Goal: Navigation & Orientation: Find specific page/section

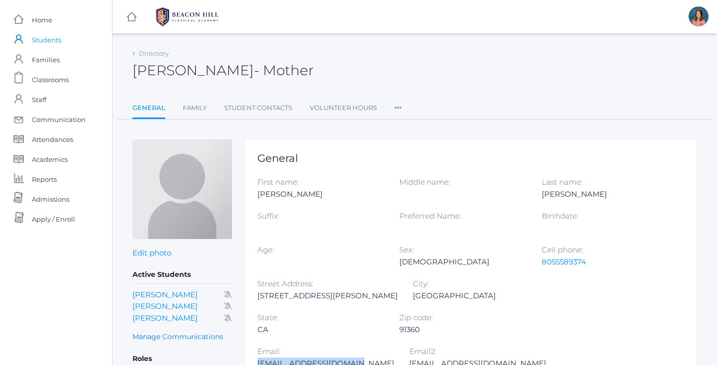
click at [58, 43] on span "Students" at bounding box center [46, 40] width 29 height 20
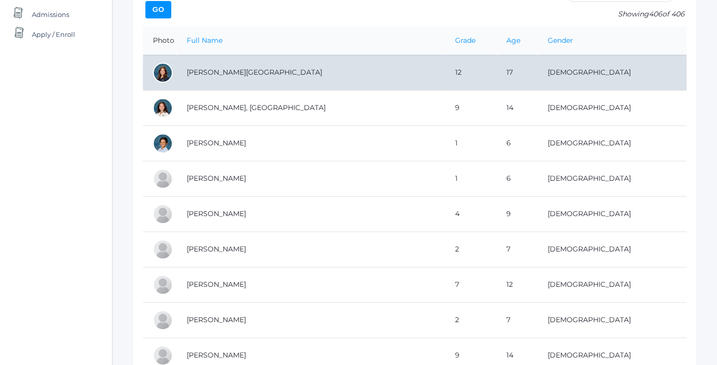
scroll to position [182, 0]
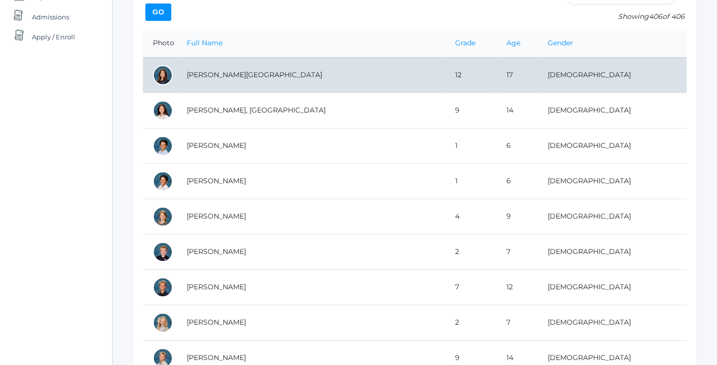
click at [248, 78] on td "[PERSON_NAME][GEOGRAPHIC_DATA]" at bounding box center [311, 74] width 268 height 35
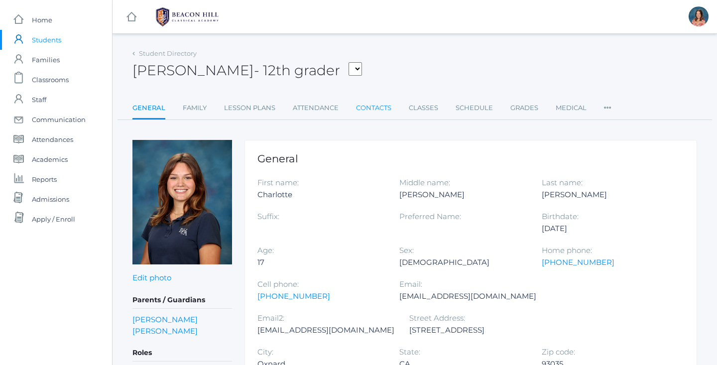
click at [379, 108] on link "Contacts" at bounding box center [373, 108] width 35 height 20
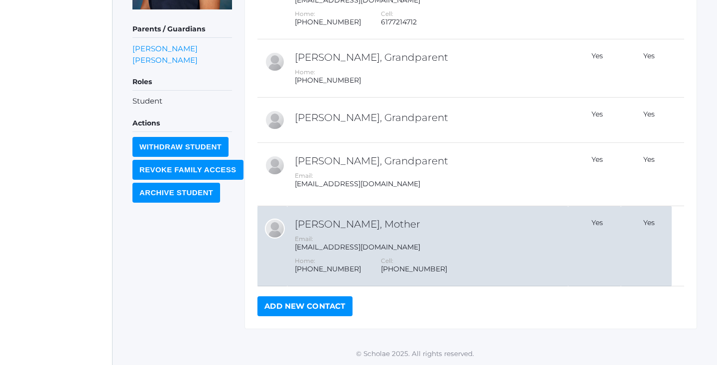
scroll to position [254, 0]
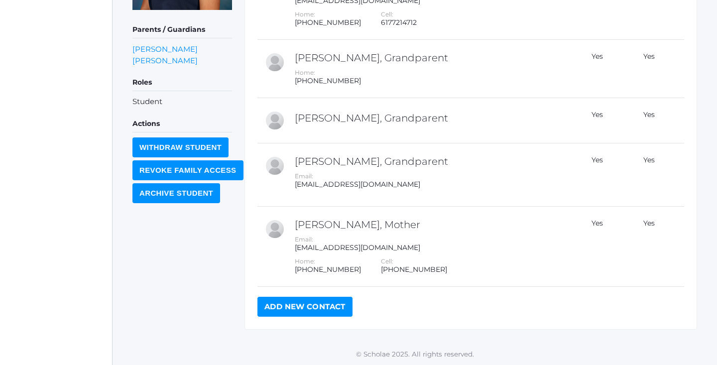
click at [288, 309] on link "Add New Contact" at bounding box center [305, 307] width 95 height 20
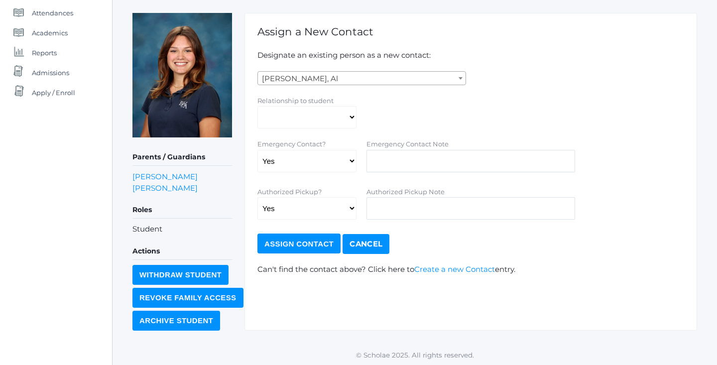
scroll to position [126, 0]
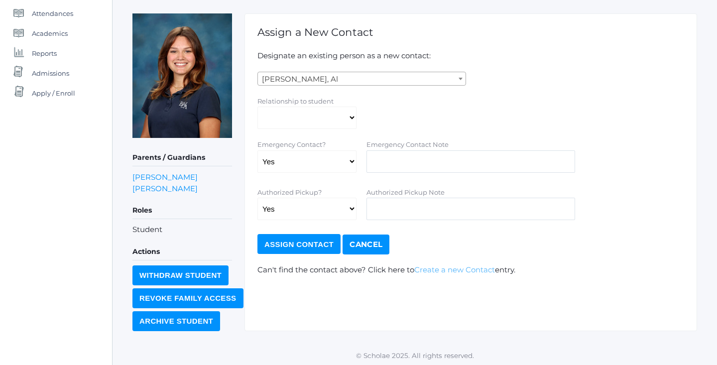
click at [469, 269] on link "Create a new Contact" at bounding box center [454, 269] width 81 height 9
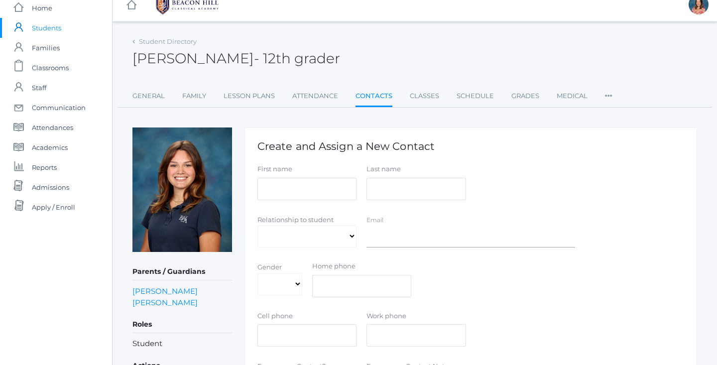
scroll to position [14, 0]
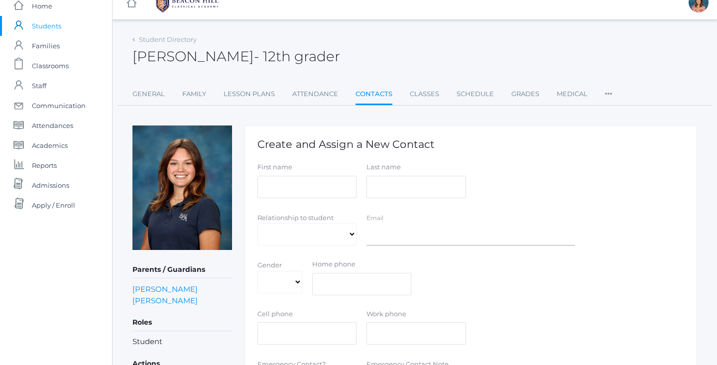
click at [368, 92] on link "Contacts" at bounding box center [374, 94] width 37 height 21
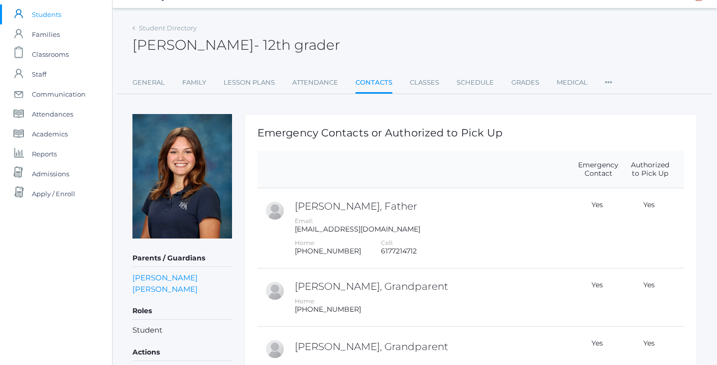
scroll to position [17, 0]
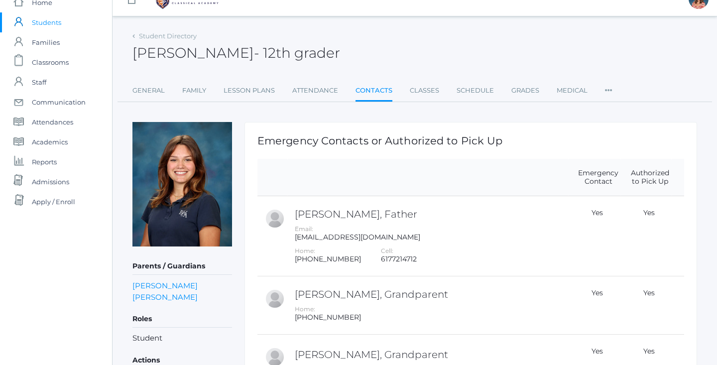
click at [49, 26] on span "Students" at bounding box center [46, 22] width 29 height 20
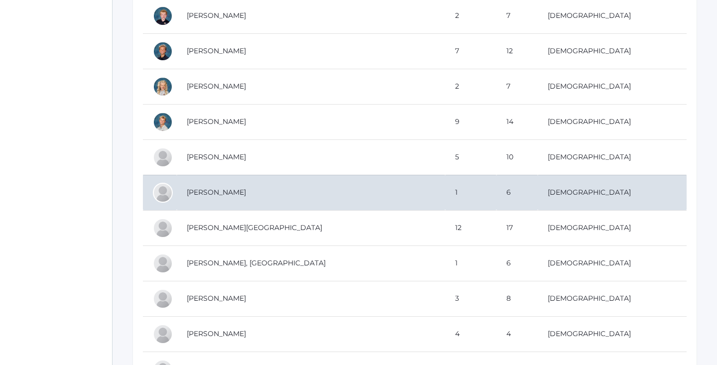
scroll to position [420, 0]
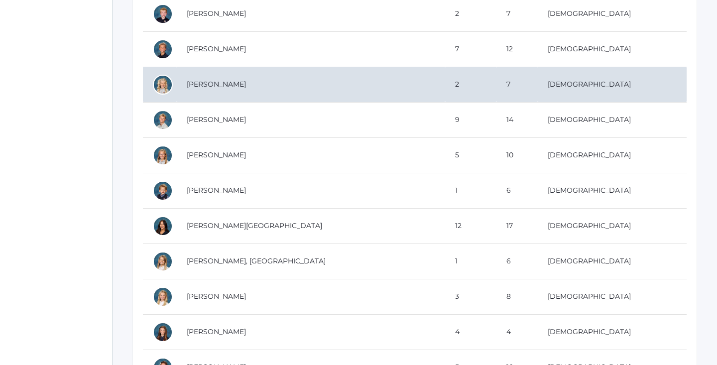
click at [252, 88] on td "[PERSON_NAME]" at bounding box center [311, 84] width 268 height 35
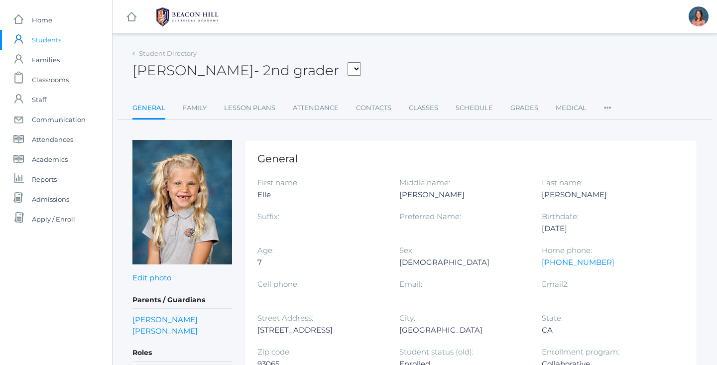
click at [47, 41] on span "Students" at bounding box center [46, 40] width 29 height 20
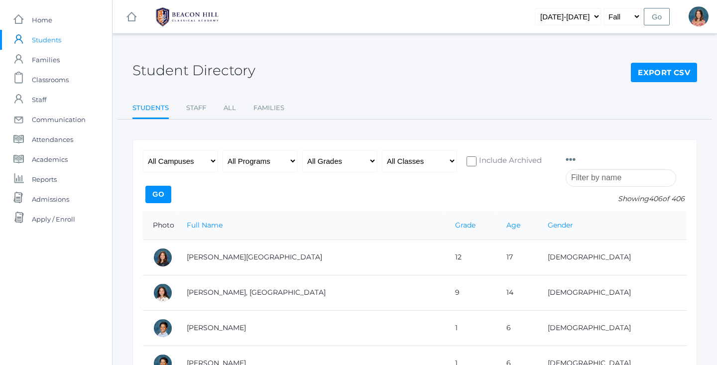
click at [613, 179] on input "search" at bounding box center [621, 177] width 111 height 17
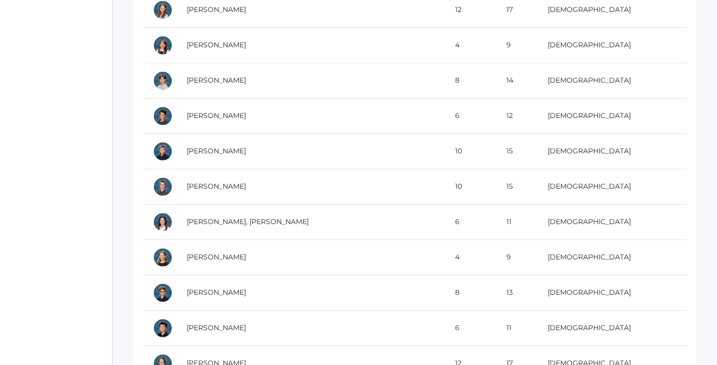
scroll to position [1947, 0]
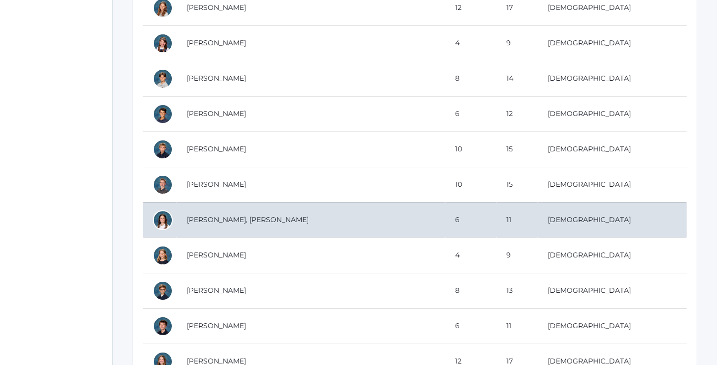
click at [229, 220] on td "[PERSON_NAME], [PERSON_NAME]" at bounding box center [311, 219] width 268 height 35
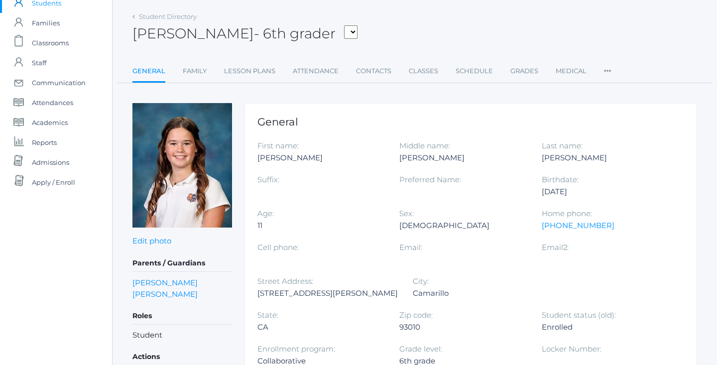
scroll to position [40, 0]
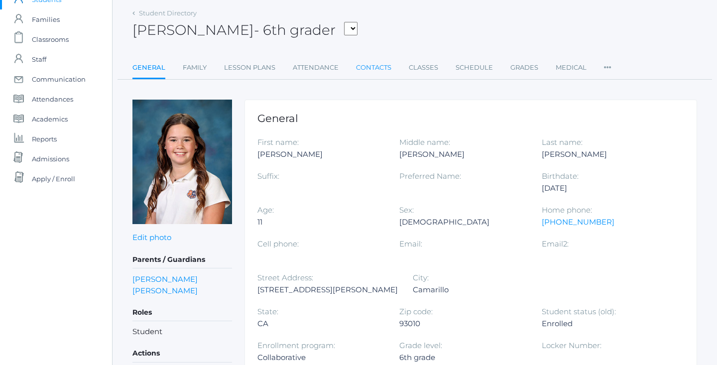
click at [360, 68] on link "Contacts" at bounding box center [373, 68] width 35 height 20
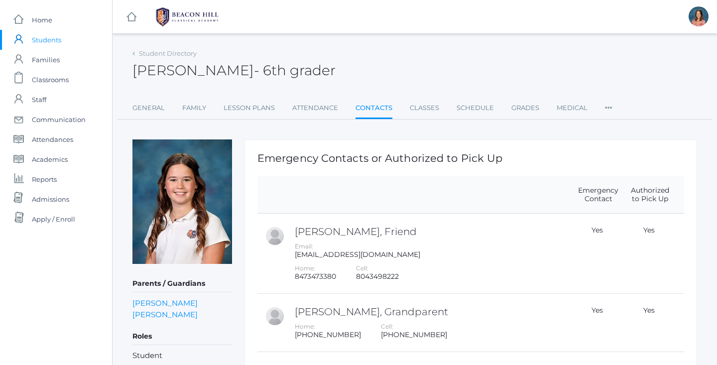
click at [52, 43] on span "Students" at bounding box center [46, 40] width 29 height 20
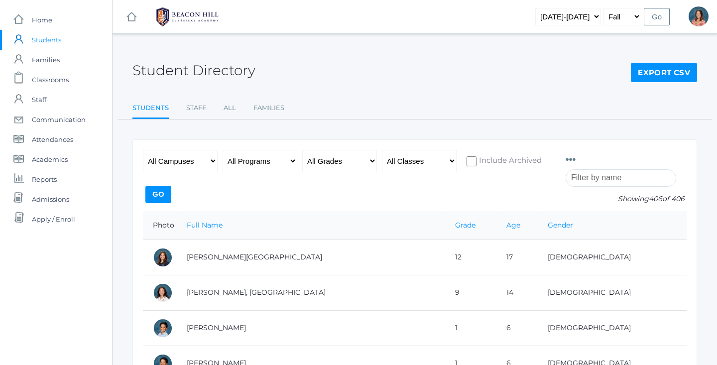
click at [44, 39] on span "Students" at bounding box center [46, 40] width 29 height 20
click at [45, 40] on span "Students" at bounding box center [46, 40] width 29 height 20
